Goal: Check status: Check status

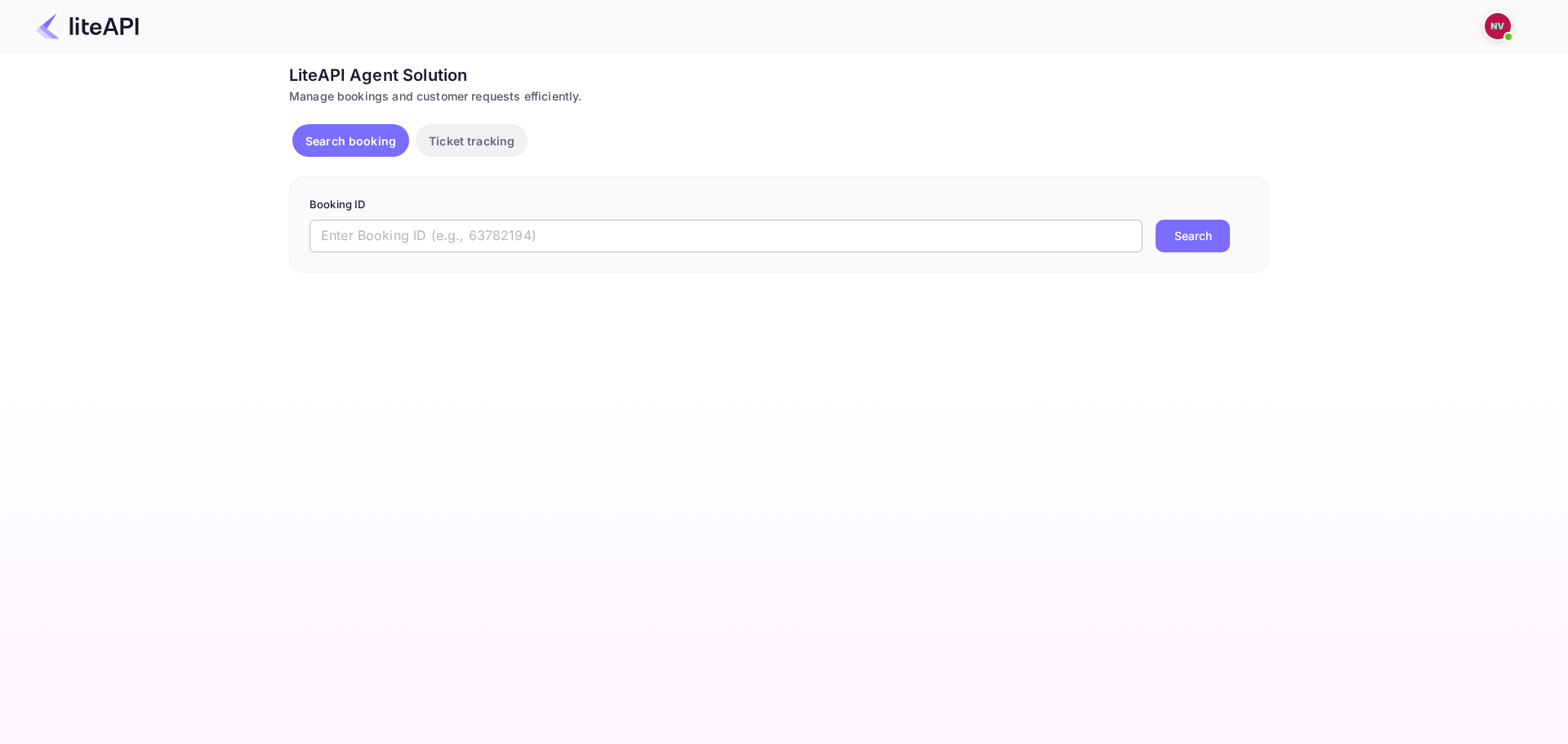
click at [481, 238] on input "text" at bounding box center [726, 236] width 833 height 33
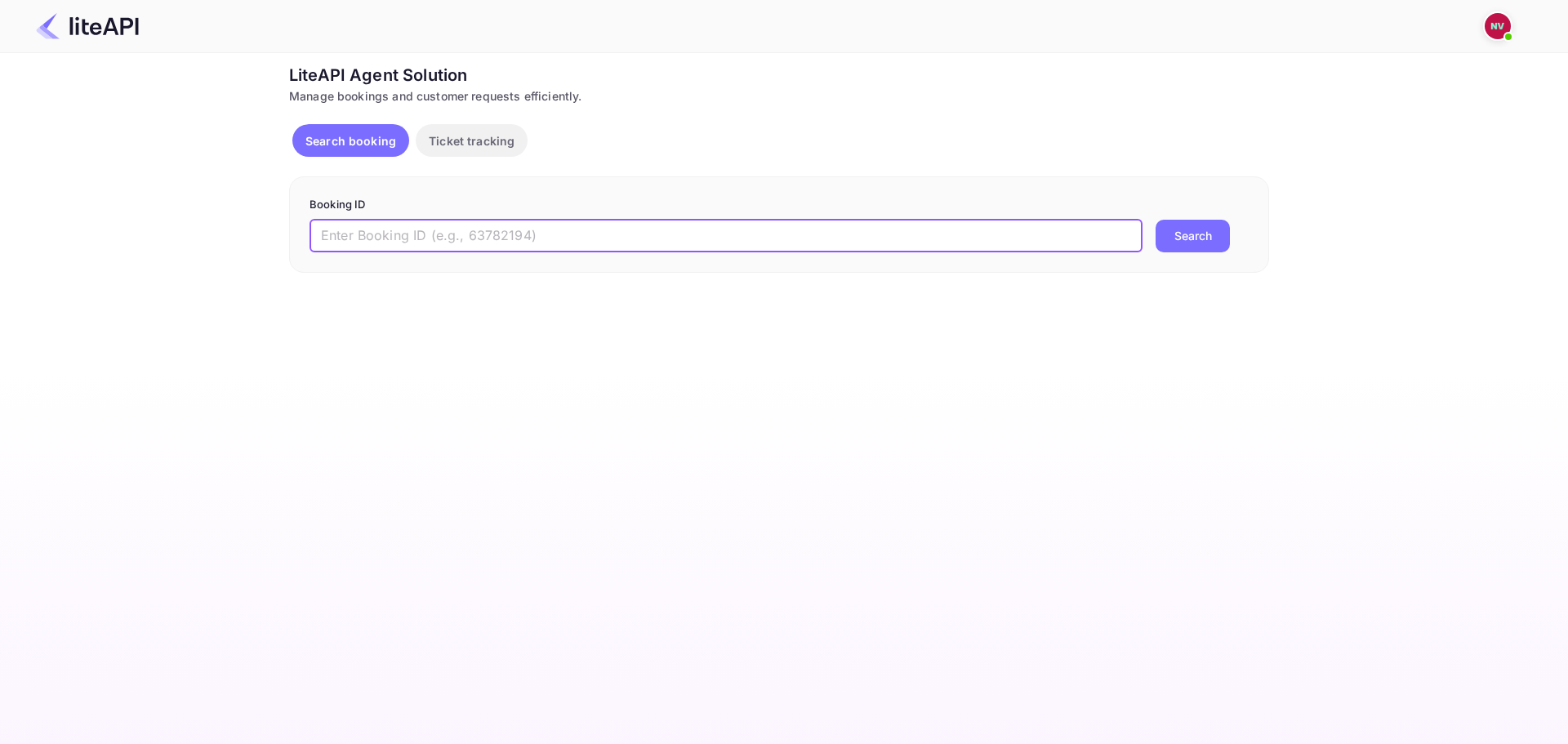
paste input "qRTp7QBzH"
type input "qRTp7QBzH"
click at [1155, 220] on button "Search" at bounding box center [1192, 236] width 74 height 33
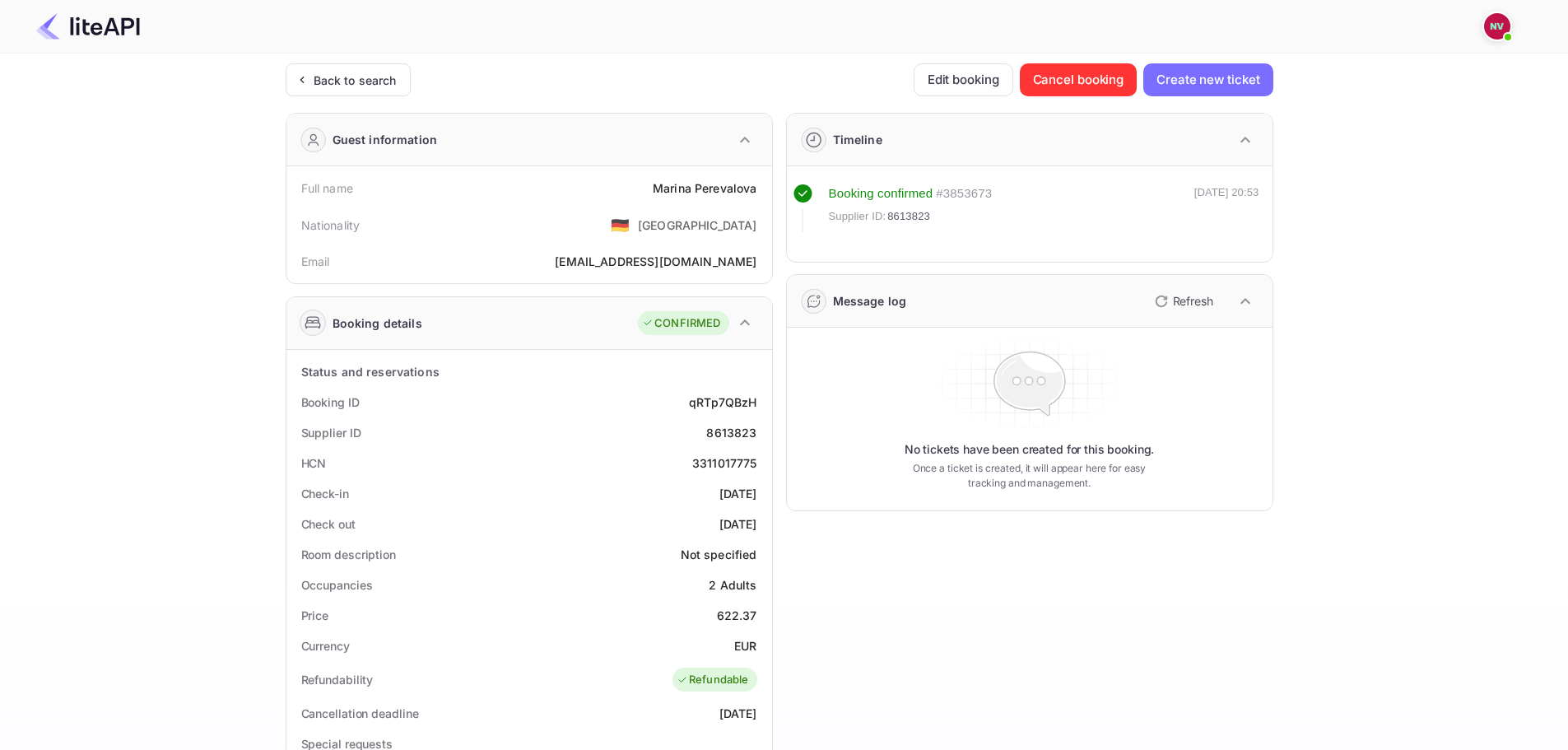
click at [732, 434] on div "8613823" at bounding box center [731, 432] width 50 height 17
copy div "8613823"
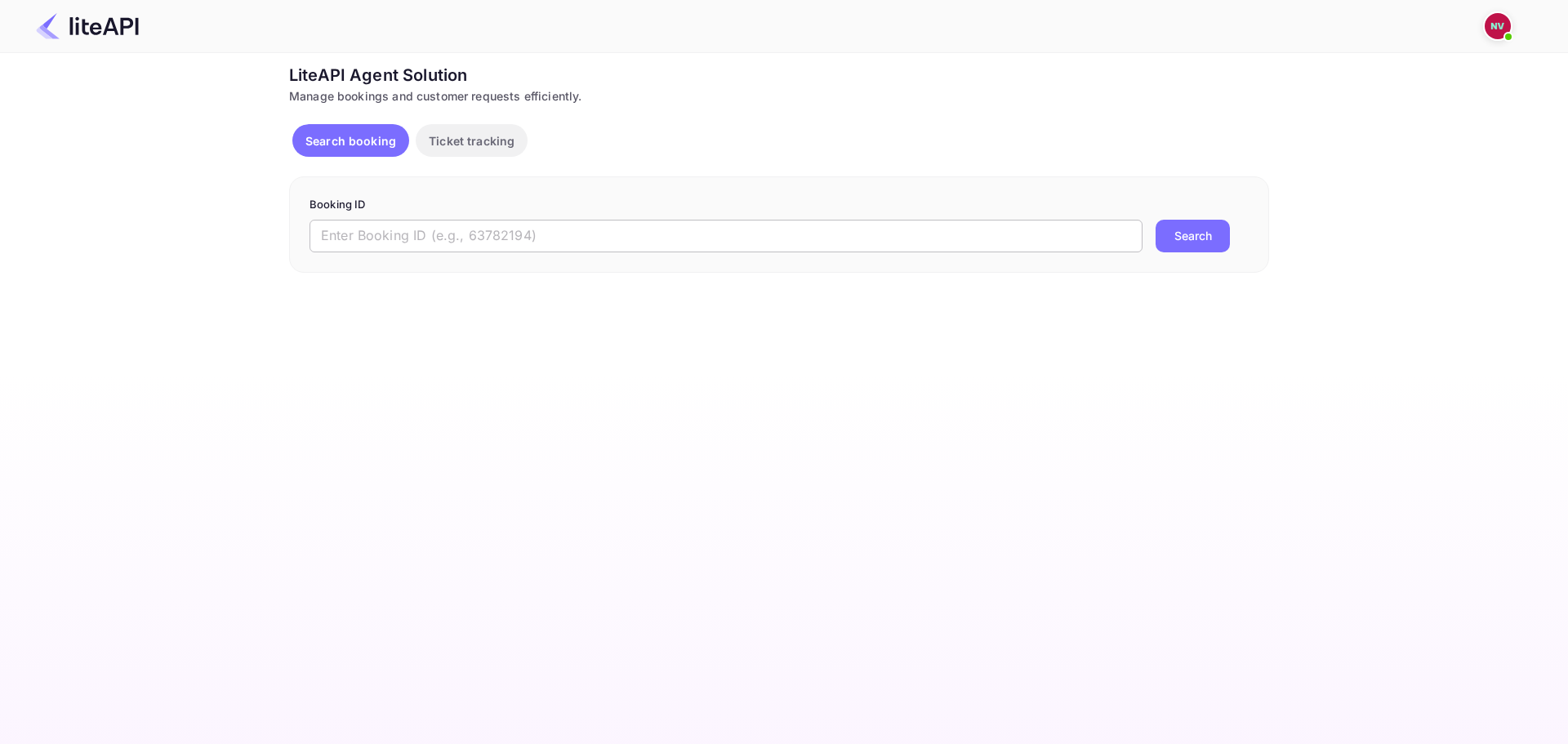
click at [621, 250] on input "text" at bounding box center [726, 236] width 833 height 33
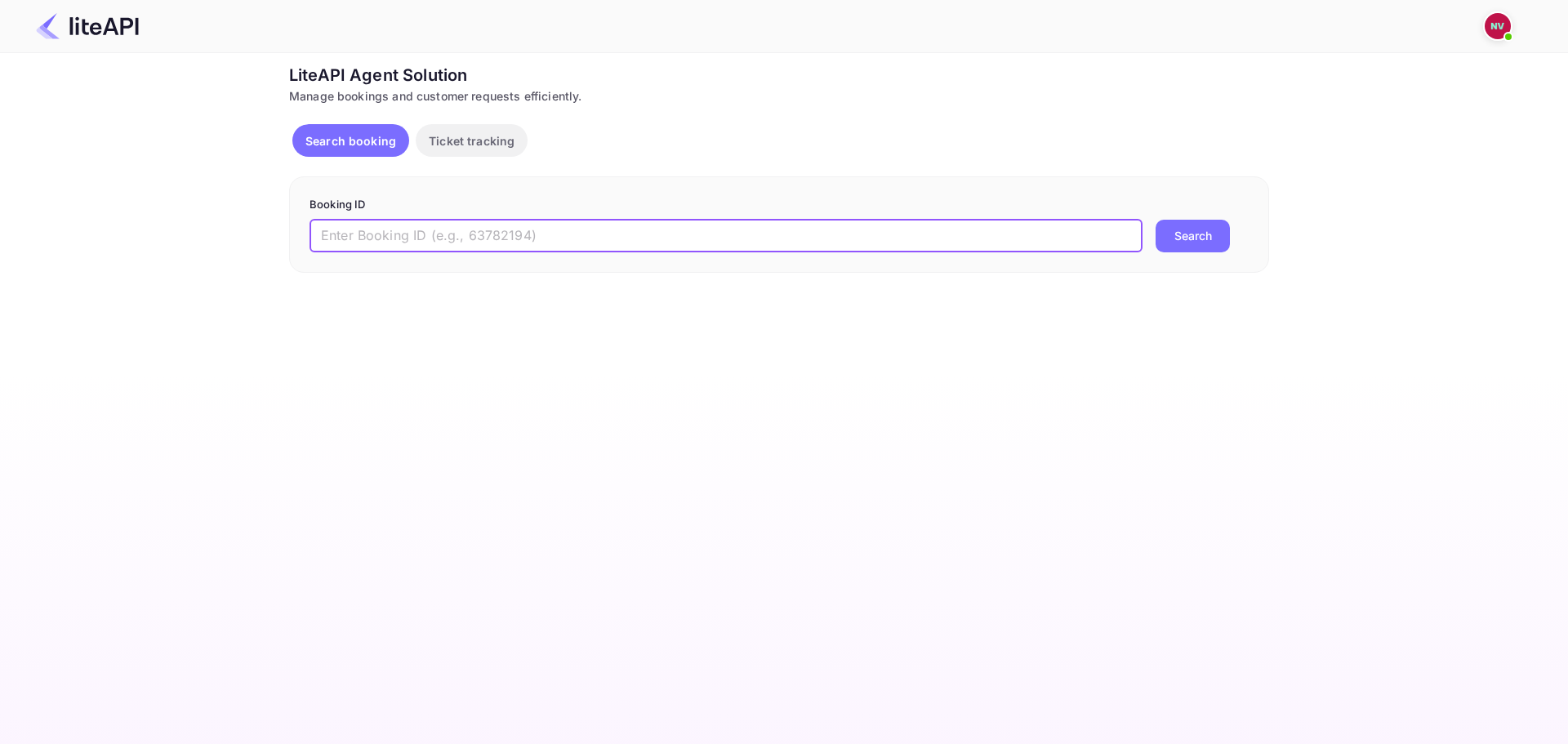
paste input "9ND-53Ac2"
type input "9ND-53Ac2"
click at [1155, 220] on button "Search" at bounding box center [1192, 236] width 74 height 33
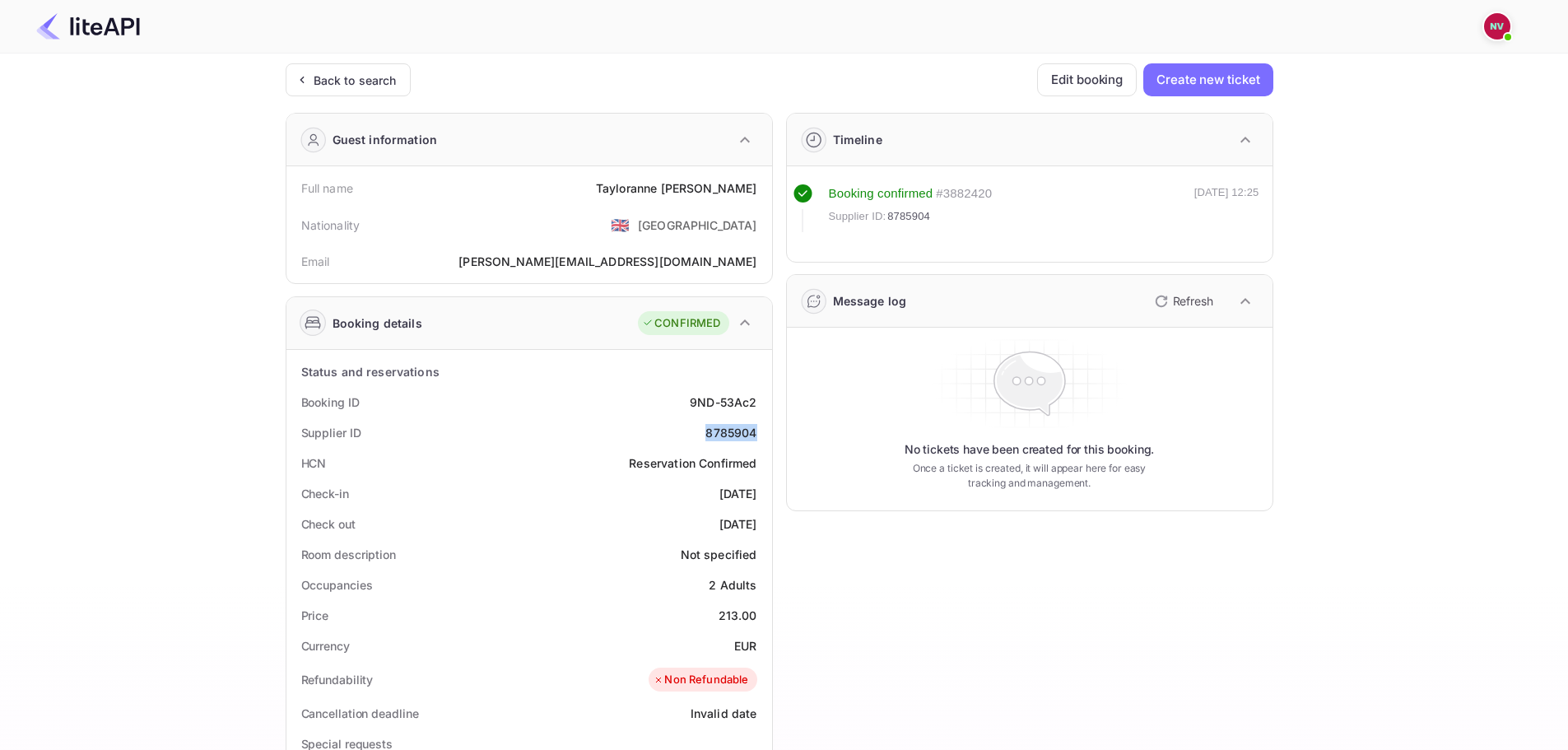
drag, startPoint x: 702, startPoint y: 428, endPoint x: 767, endPoint y: 435, distance: 65.4
click at [767, 435] on div "Status and reservations Booking ID 9ND-53Ac2 Supplier ID 8785904 HCN Reservatio…" at bounding box center [529, 757] width 485 height 816
copy div "8785904"
